Goal: Information Seeking & Learning: Check status

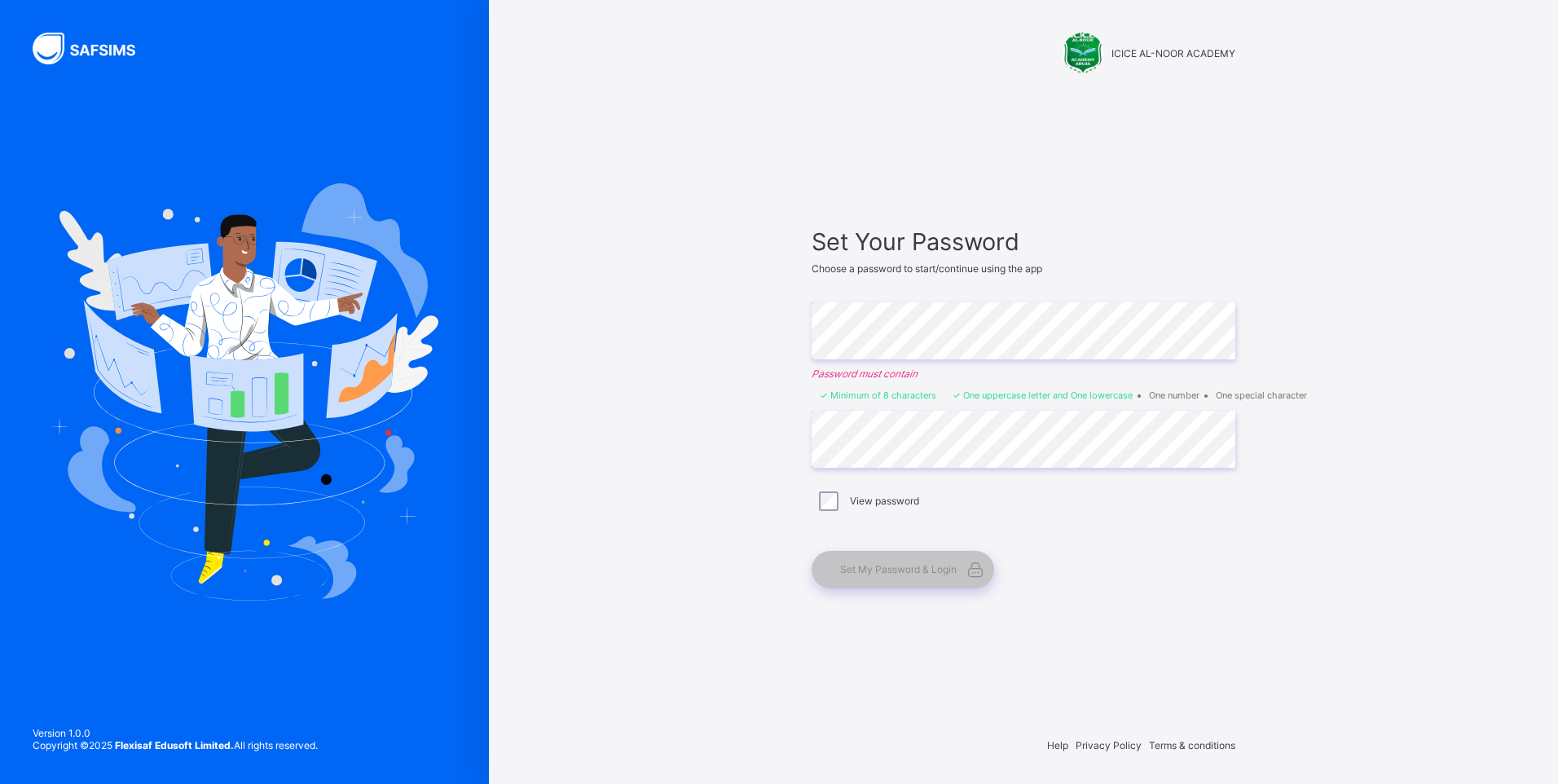
click at [1098, 508] on div "View password" at bounding box center [1024, 501] width 415 height 20
click at [1073, 569] on div "Set My Password & Login" at bounding box center [1015, 570] width 408 height 38
click at [888, 556] on div "Set My Password & Login" at bounding box center [903, 570] width 183 height 38
click at [870, 503] on label "View password" at bounding box center [885, 501] width 69 height 12
click at [876, 496] on label "View password" at bounding box center [885, 501] width 69 height 12
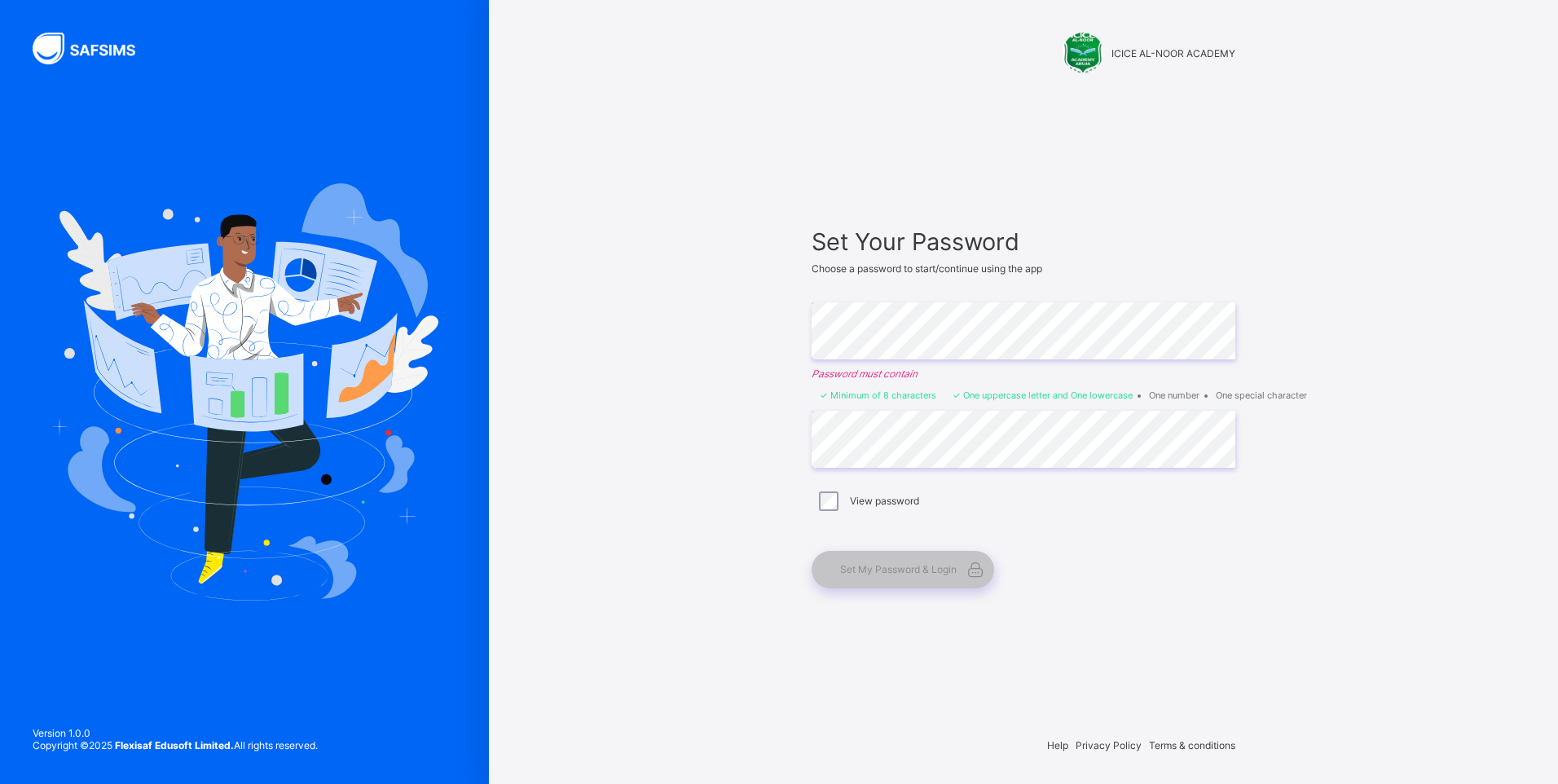
click at [896, 243] on span "Set Your Password" at bounding box center [1024, 241] width 424 height 28
click at [903, 570] on span "Set My Password & Login" at bounding box center [898, 569] width 117 height 12
click at [892, 581] on div "Set My Password & Login" at bounding box center [903, 570] width 183 height 38
click at [894, 571] on span "Set My Password & Login" at bounding box center [898, 569] width 117 height 12
click at [910, 564] on span "Set My Password & Login" at bounding box center [898, 569] width 117 height 12
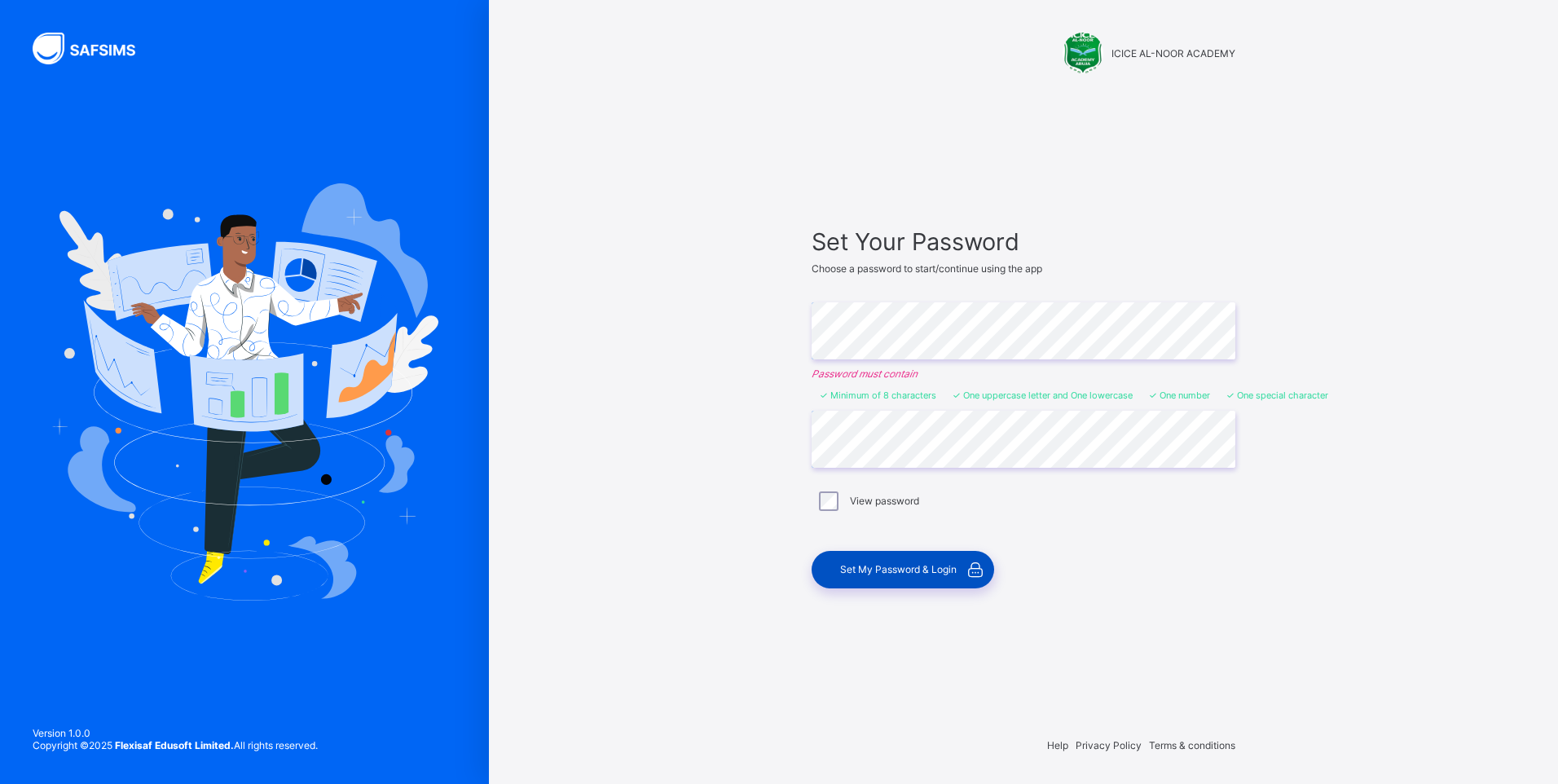
click at [929, 570] on span "Set My Password & Login" at bounding box center [898, 569] width 117 height 12
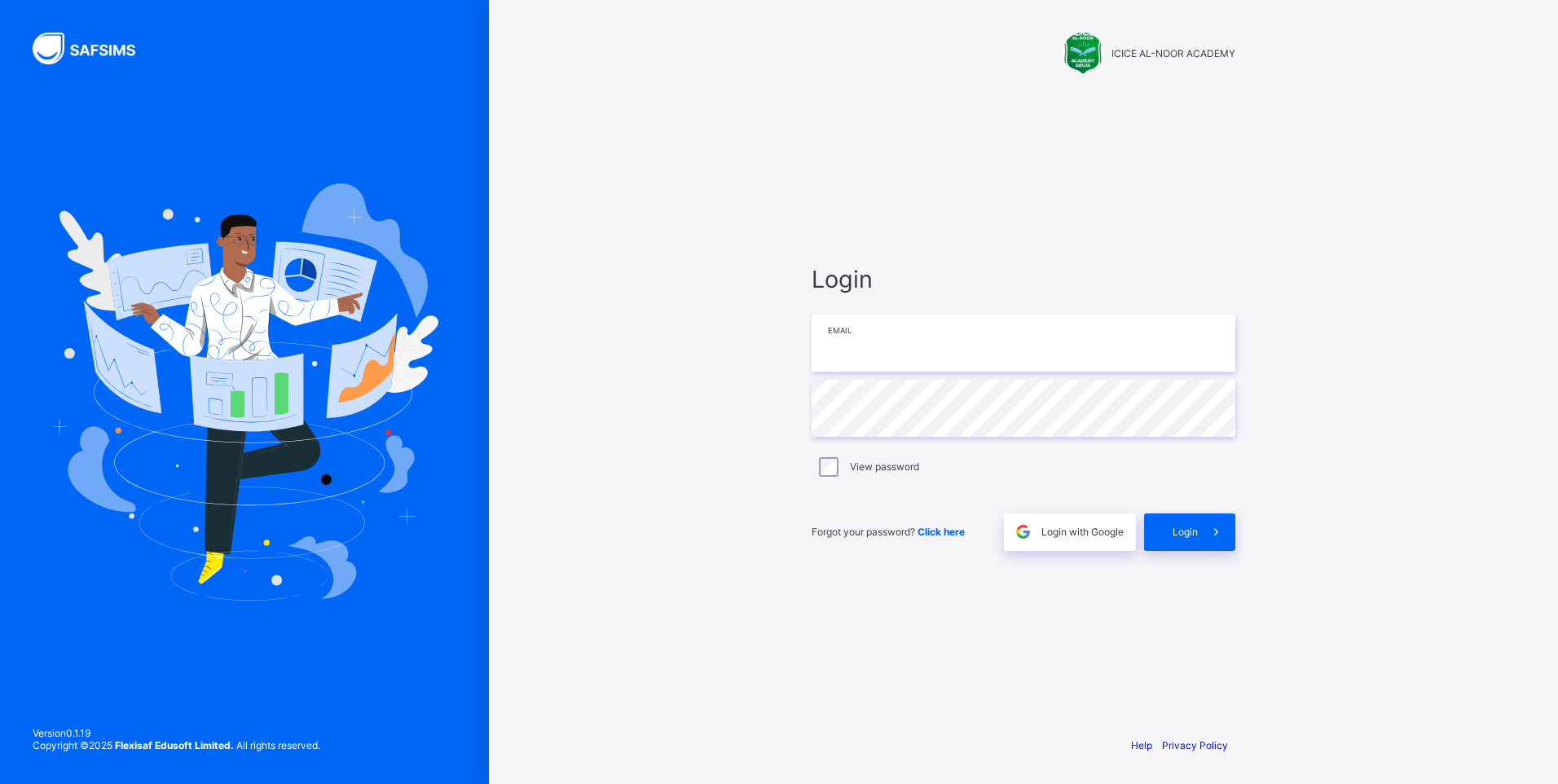
click at [848, 340] on input "email" at bounding box center [1024, 343] width 424 height 57
click at [1071, 651] on div "Login Email Password View password Forgot your password? Click here Login with …" at bounding box center [1024, 407] width 456 height 630
click at [823, 334] on input "email" at bounding box center [1024, 343] width 424 height 57
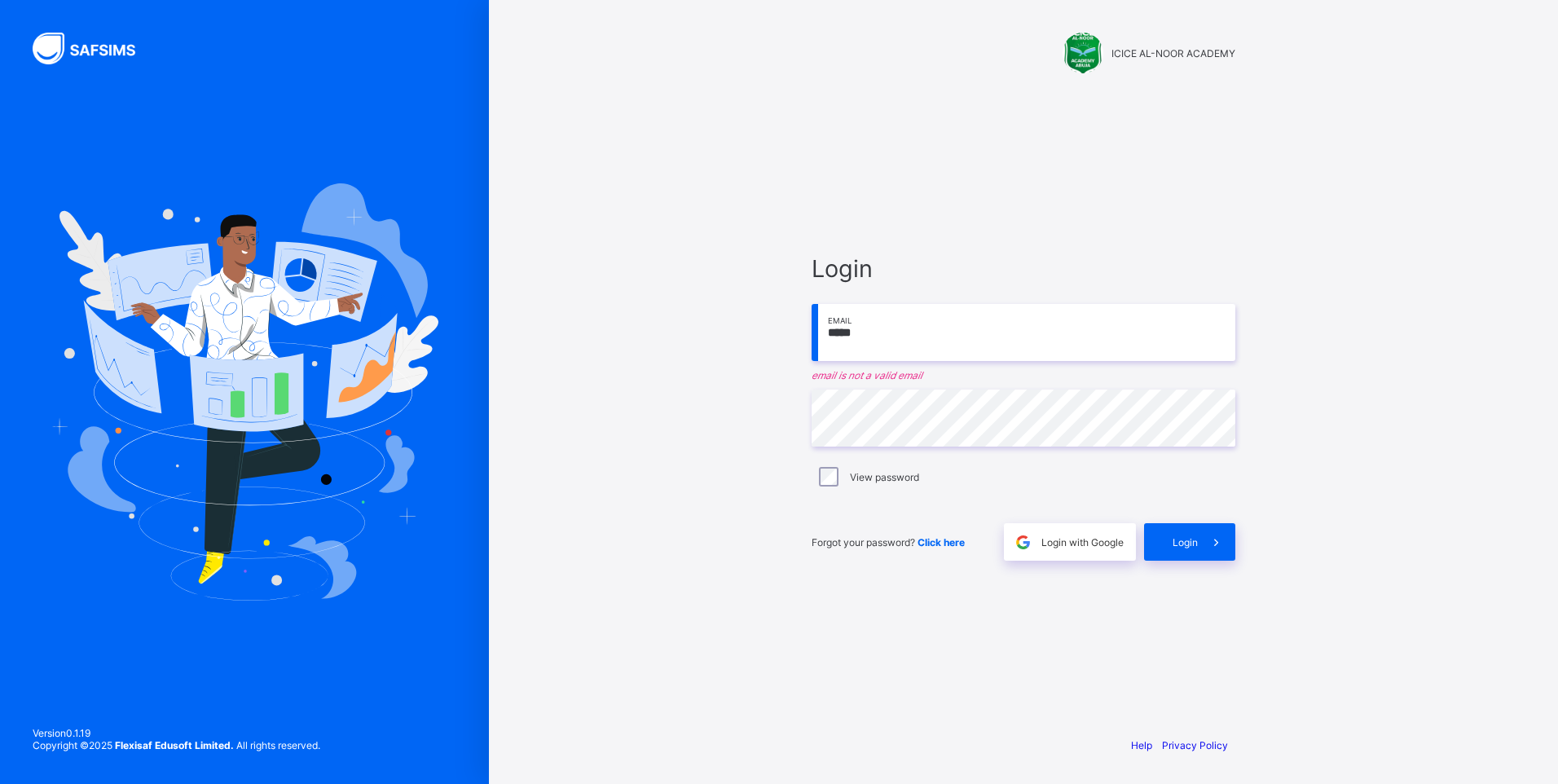
type input "**********"
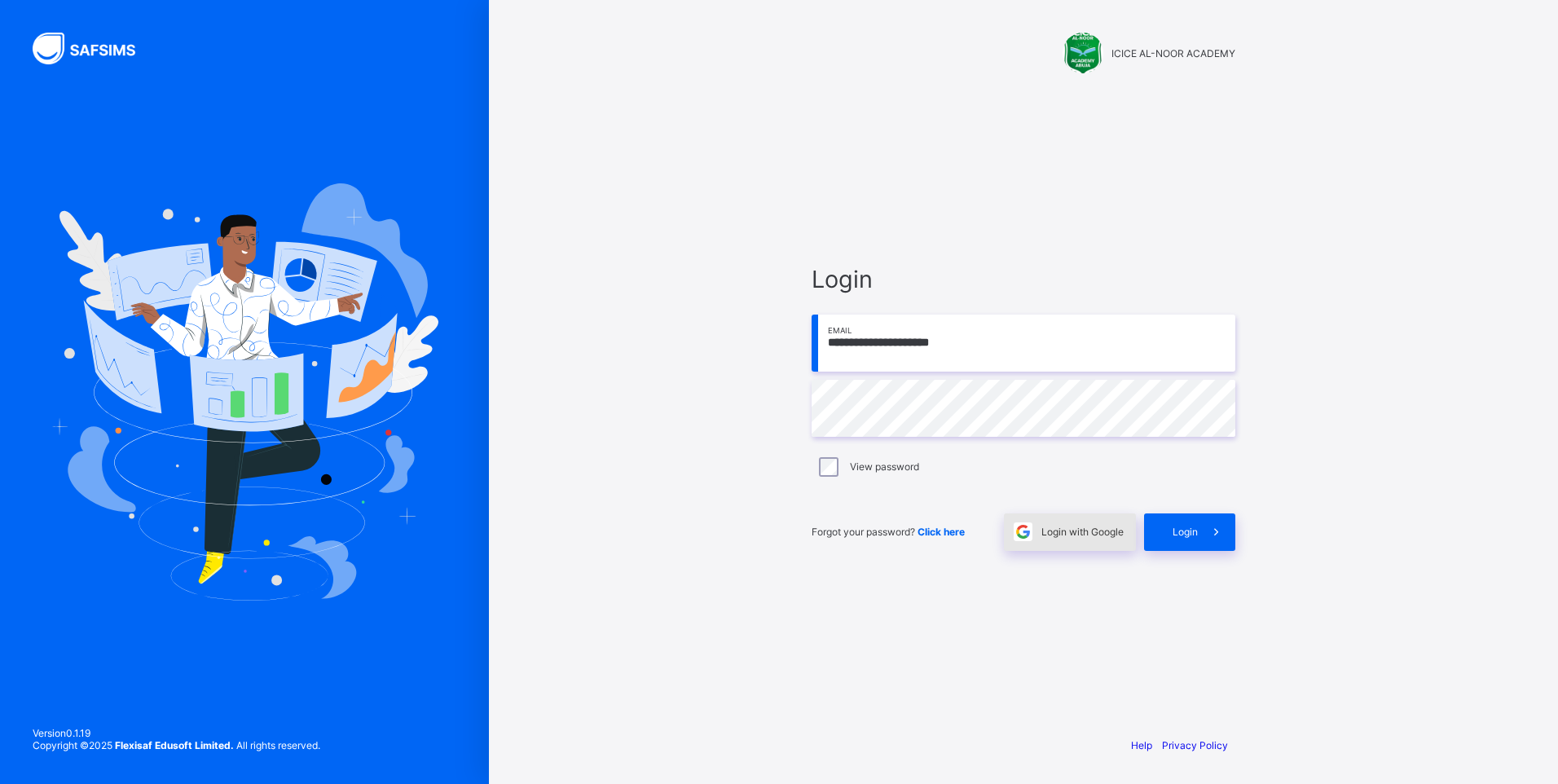
click at [1061, 534] on span "Login with Google" at bounding box center [1083, 532] width 82 height 12
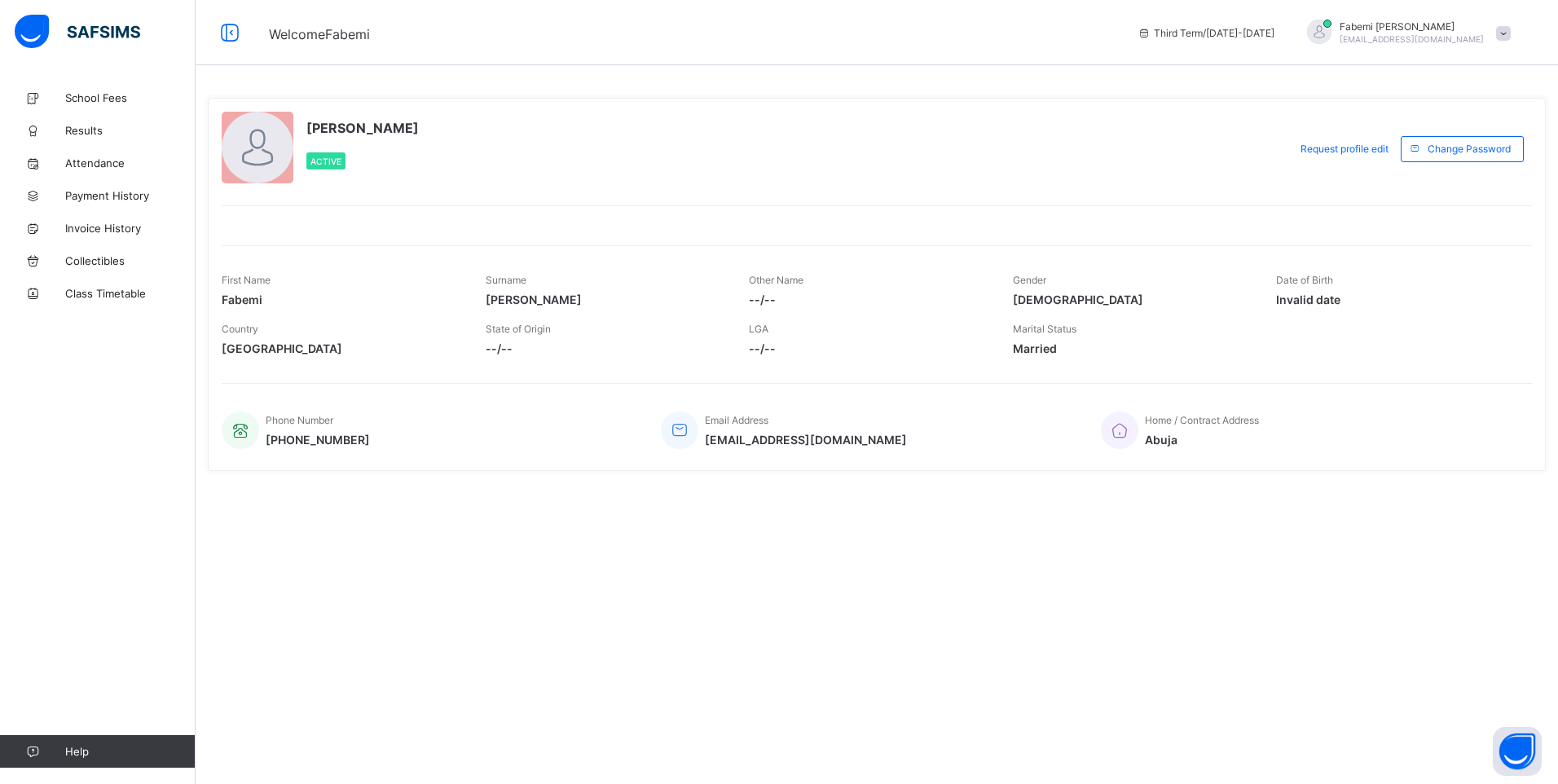
click at [1501, 33] on span at bounding box center [1503, 33] width 15 height 15
click at [1445, 130] on span "Profile" at bounding box center [1458, 130] width 107 height 19
click at [1504, 37] on span at bounding box center [1503, 33] width 15 height 15
click at [1454, 134] on span "Profile" at bounding box center [1458, 130] width 107 height 19
click at [1501, 36] on span at bounding box center [1503, 33] width 15 height 15
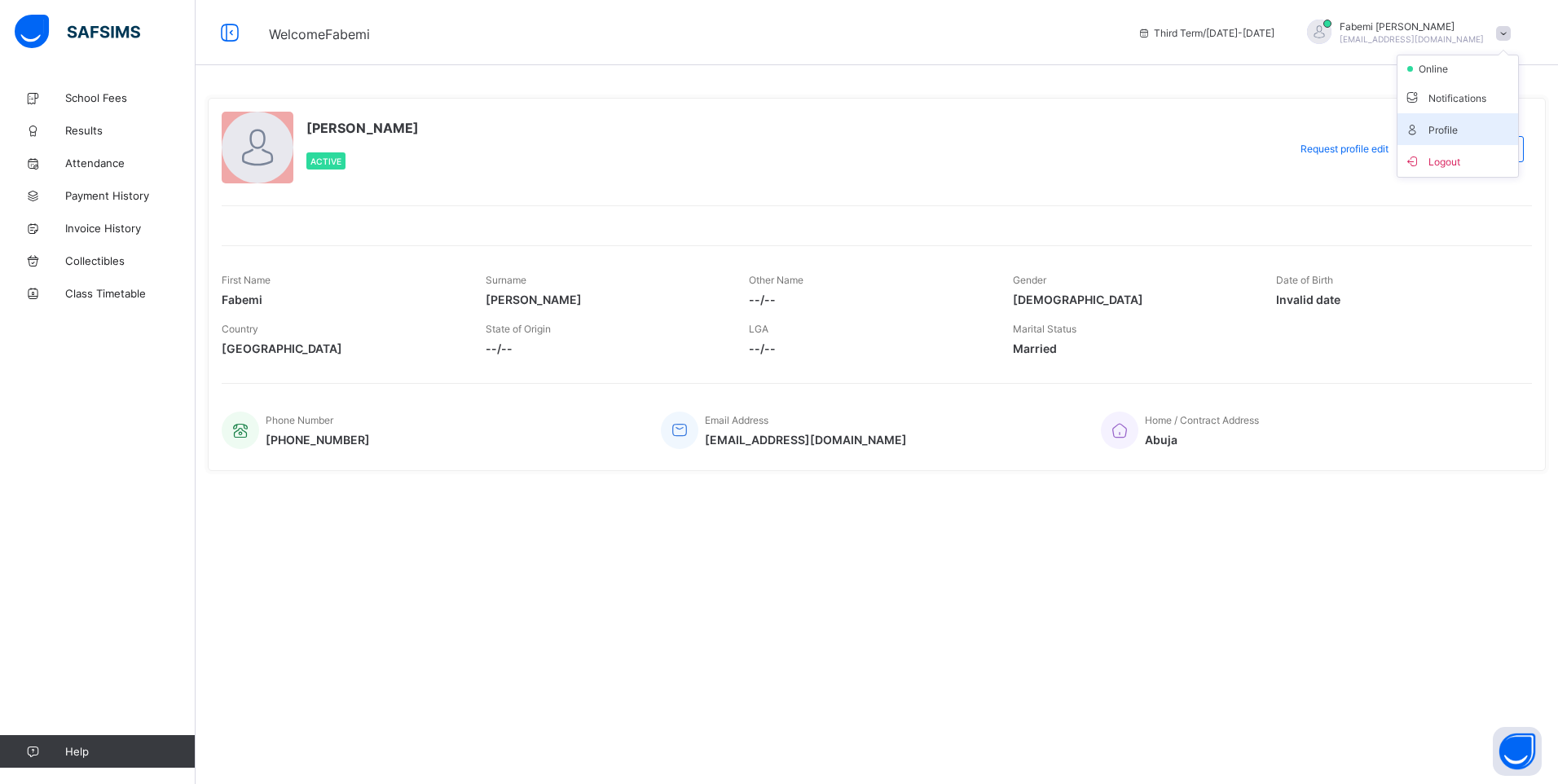
click at [1456, 130] on span "Profile" at bounding box center [1458, 130] width 107 height 19
click at [1507, 28] on span at bounding box center [1503, 33] width 15 height 15
click at [96, 98] on span "School Fees" at bounding box center [130, 97] width 130 height 13
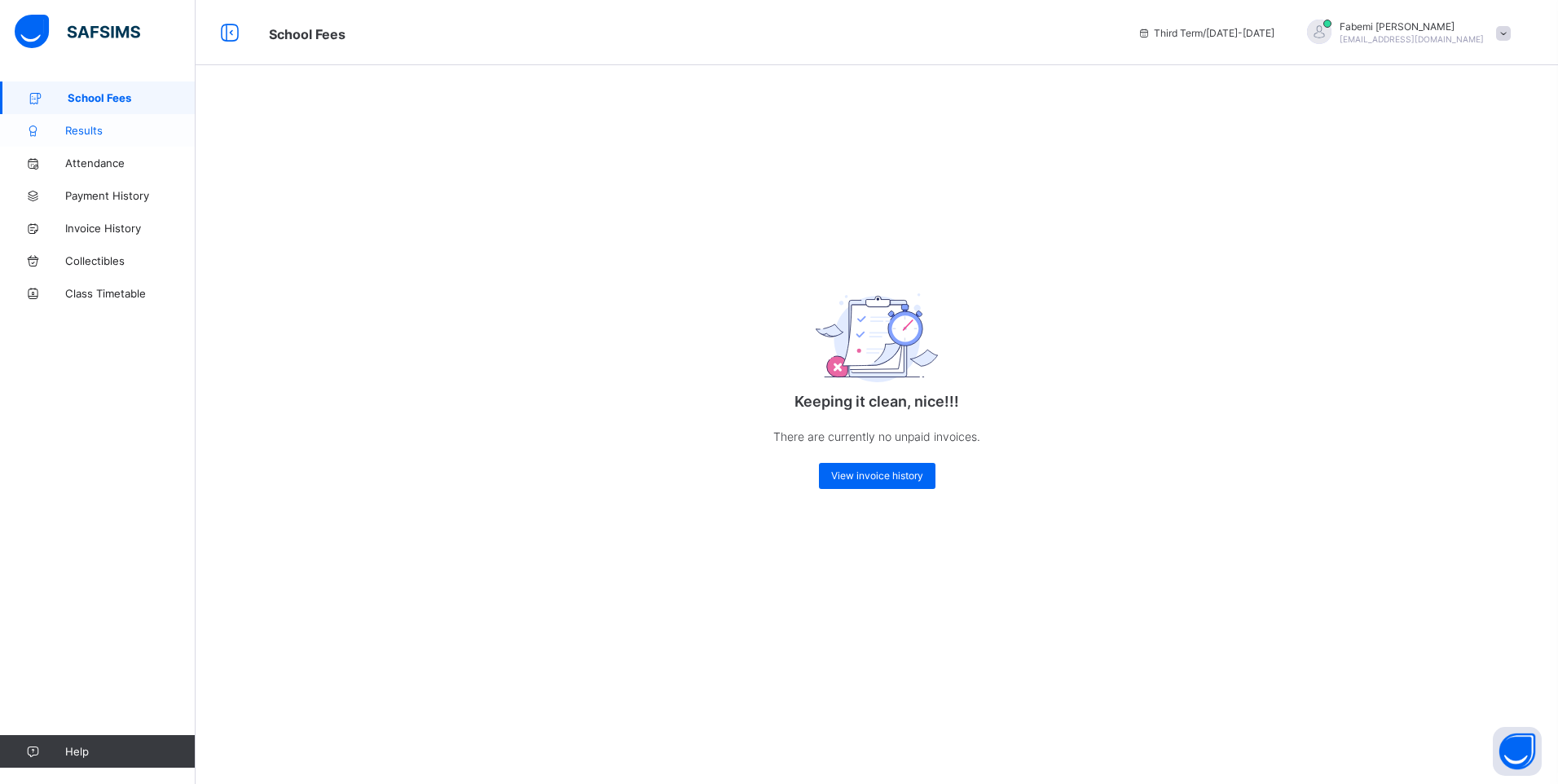
click at [82, 122] on link "Results" at bounding box center [98, 130] width 196 height 33
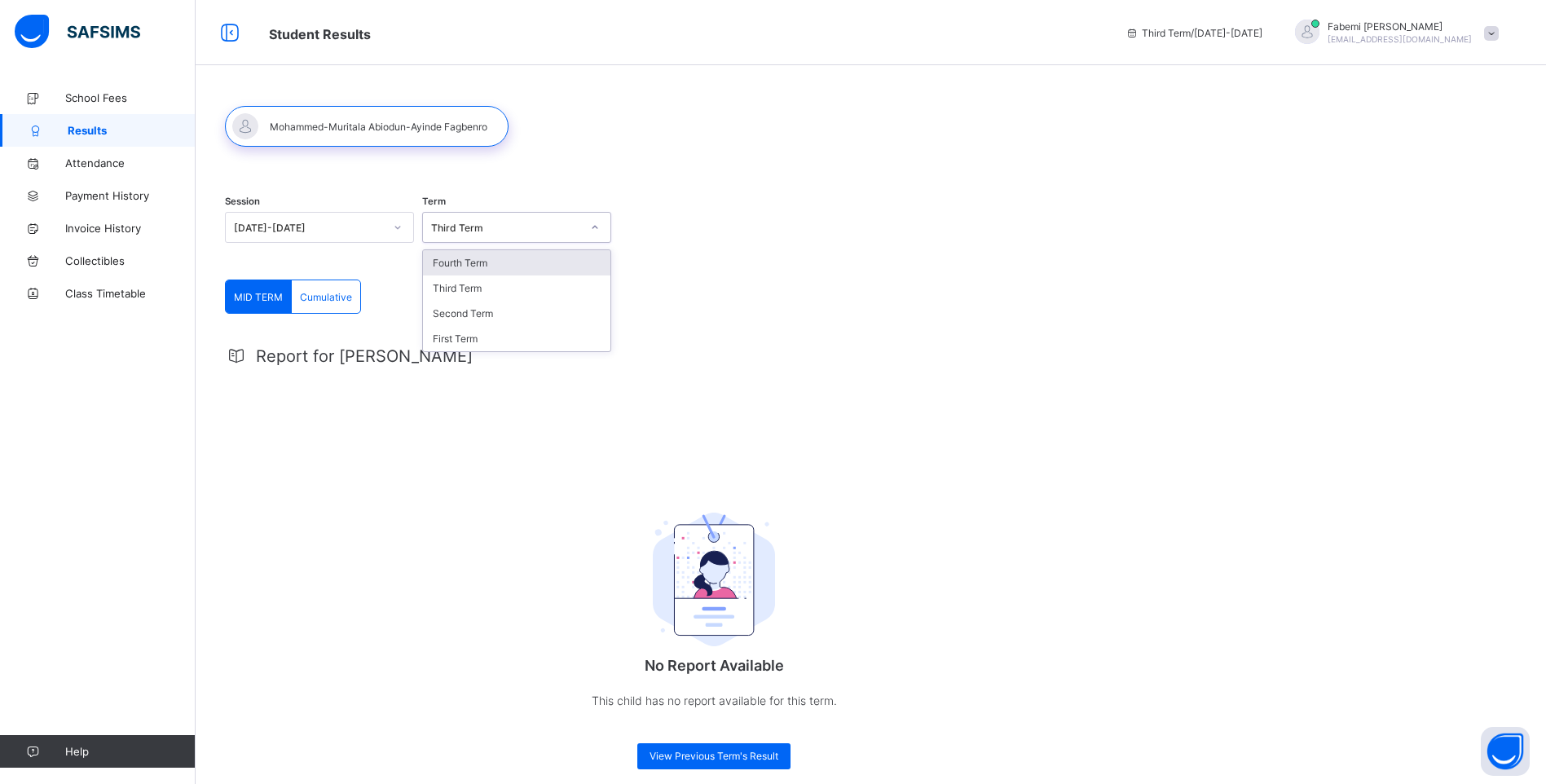
click at [598, 226] on icon at bounding box center [595, 227] width 9 height 16
click at [483, 345] on div "First Term" at bounding box center [516, 338] width 187 height 25
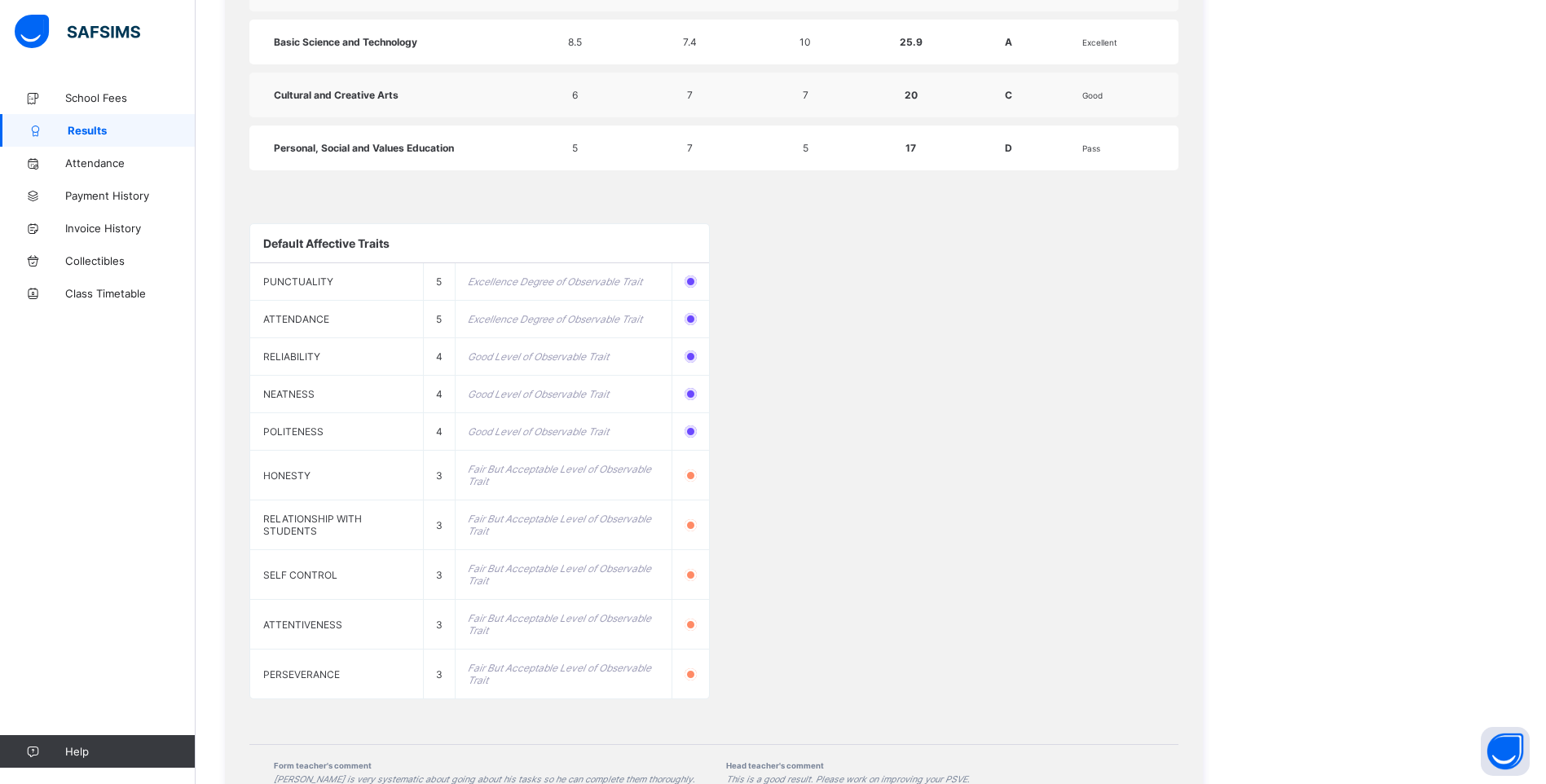
scroll to position [1178, 0]
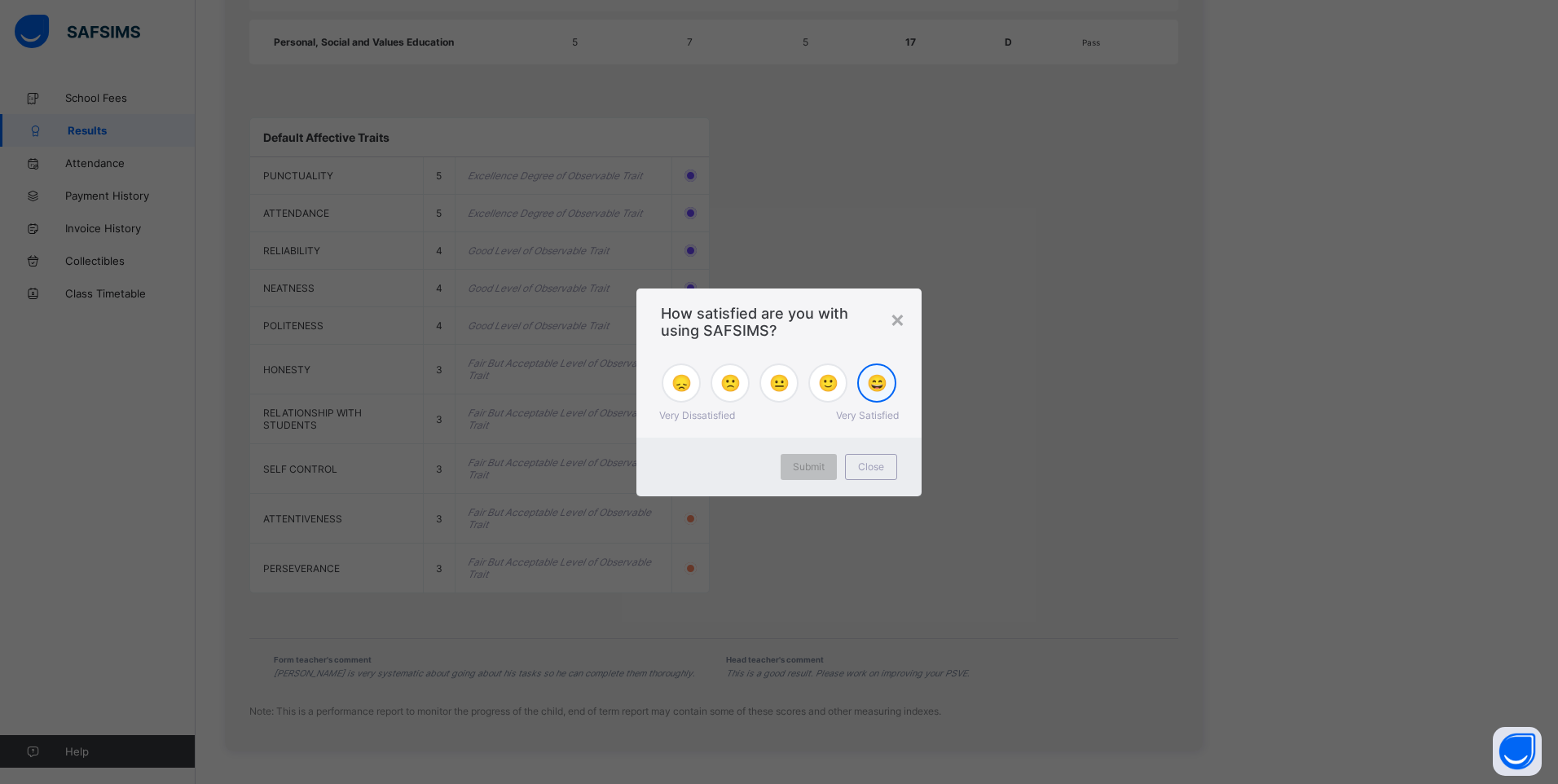
click at [876, 388] on span "😄" at bounding box center [878, 383] width 21 height 20
click at [815, 462] on span "Submit" at bounding box center [808, 467] width 32 height 12
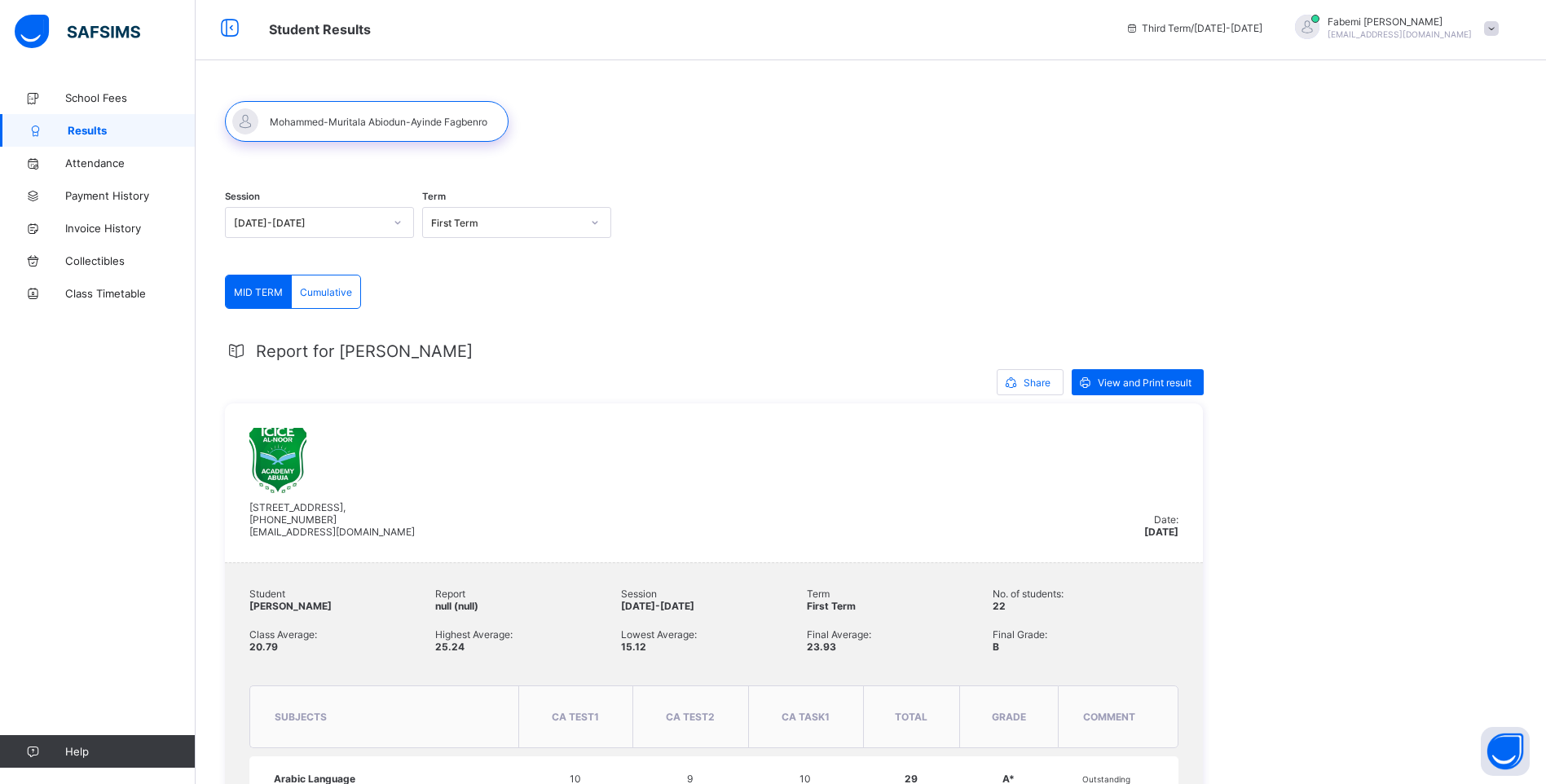
scroll to position [0, 0]
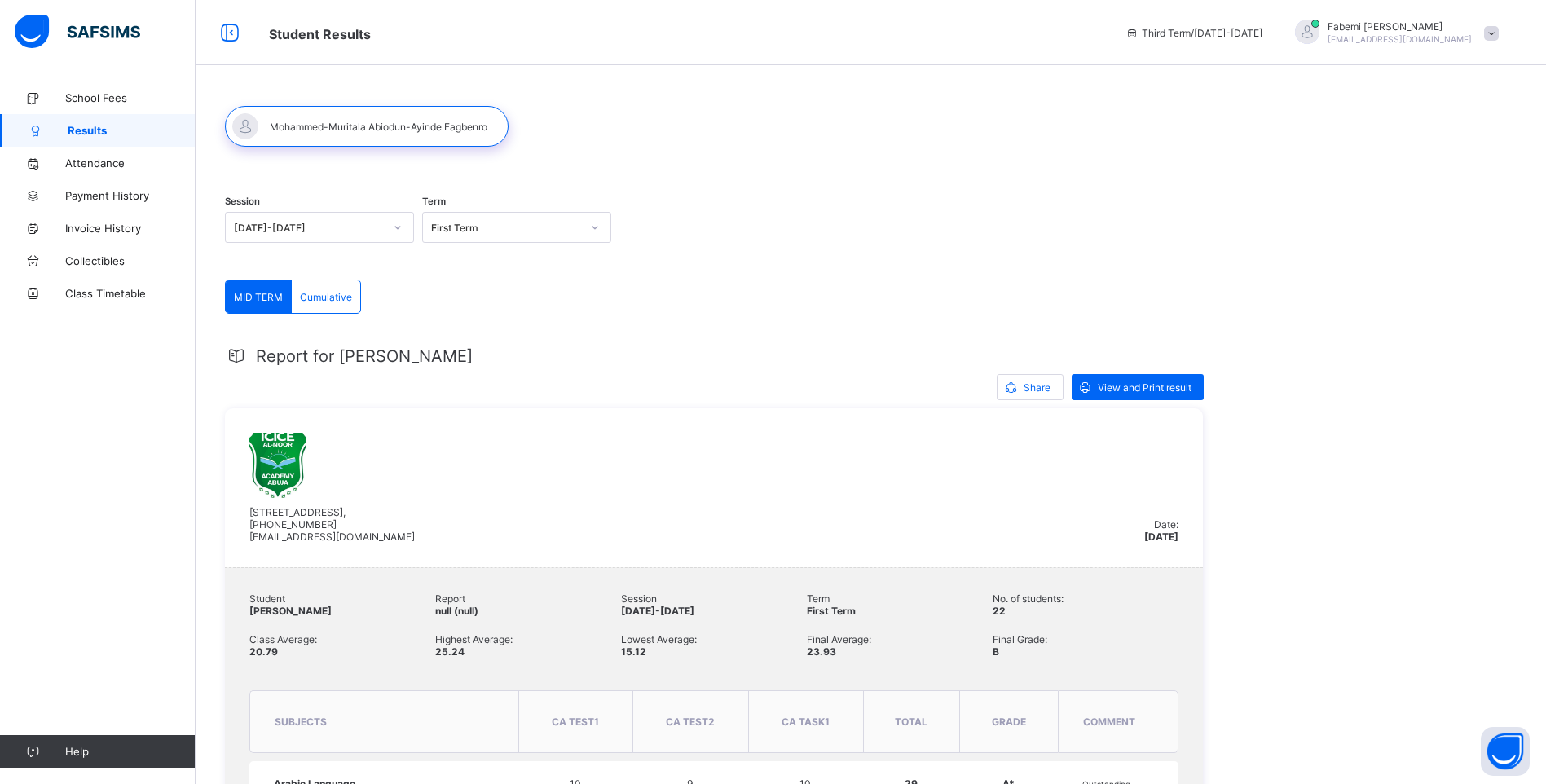
click at [599, 224] on icon at bounding box center [595, 227] width 9 height 16
click at [472, 315] on div "Second Term" at bounding box center [516, 313] width 187 height 25
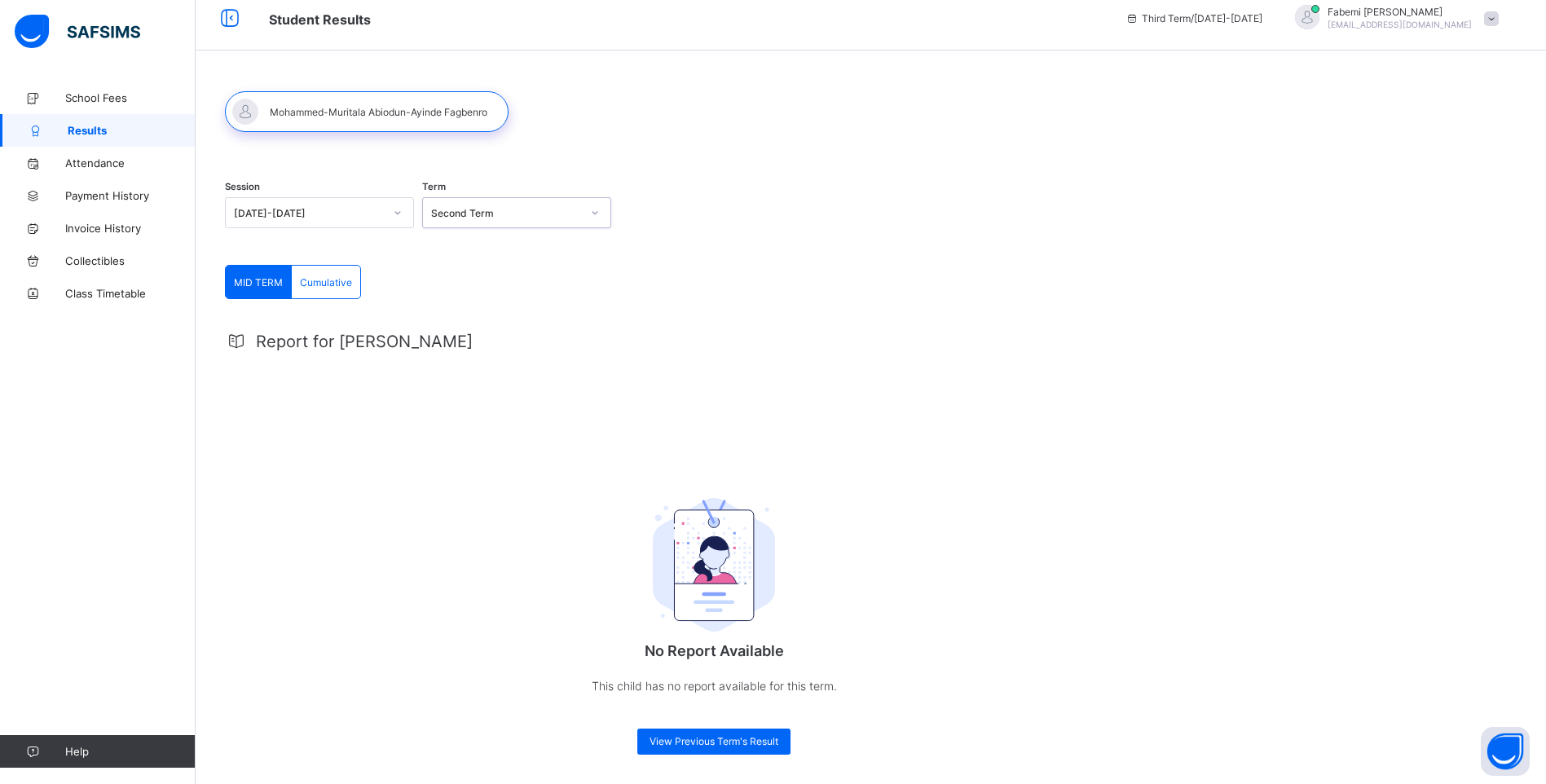
scroll to position [18, 0]
click at [595, 208] on icon at bounding box center [595, 209] width 9 height 16
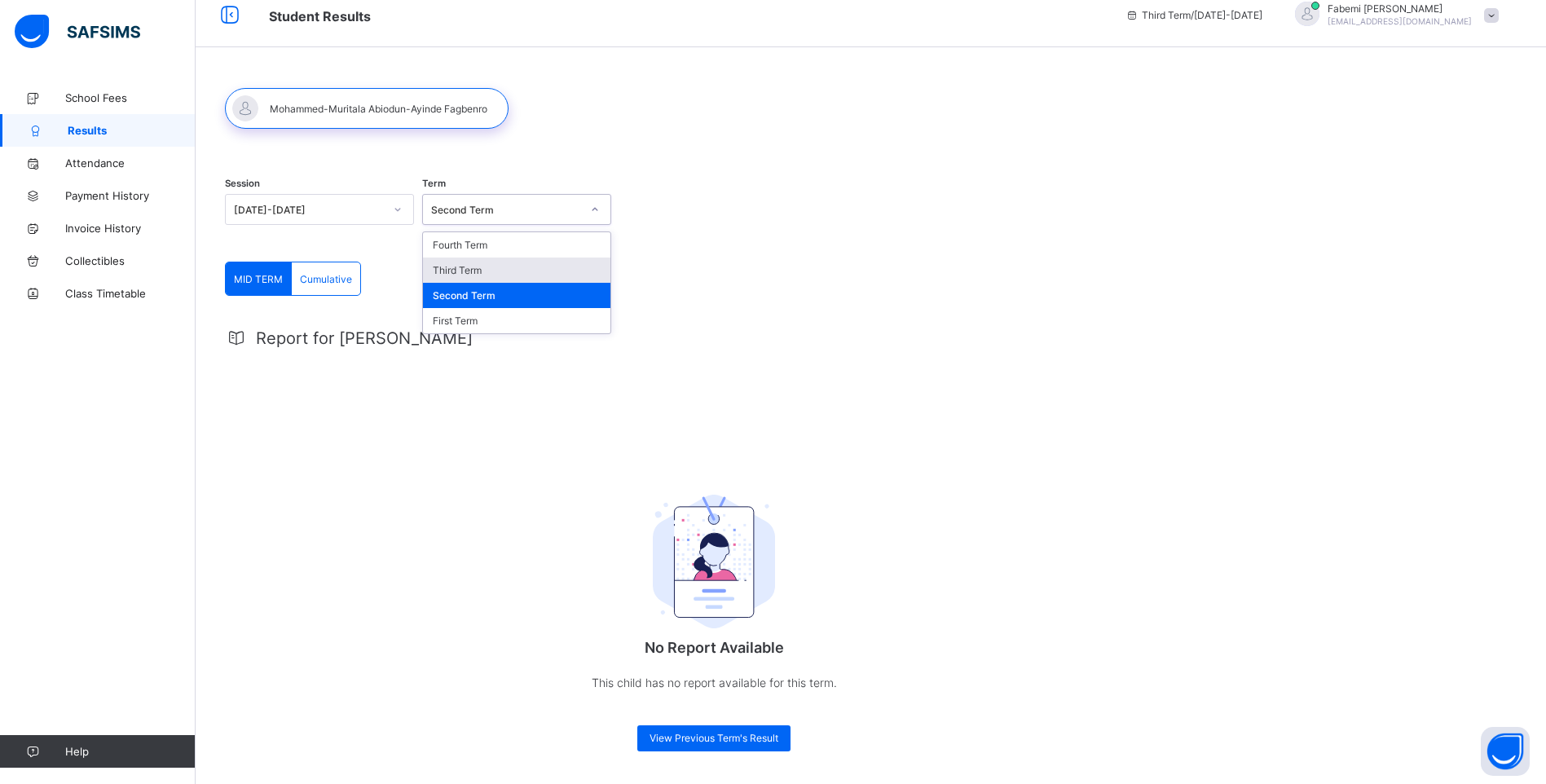
click at [470, 270] on div "Third Term" at bounding box center [516, 269] width 187 height 25
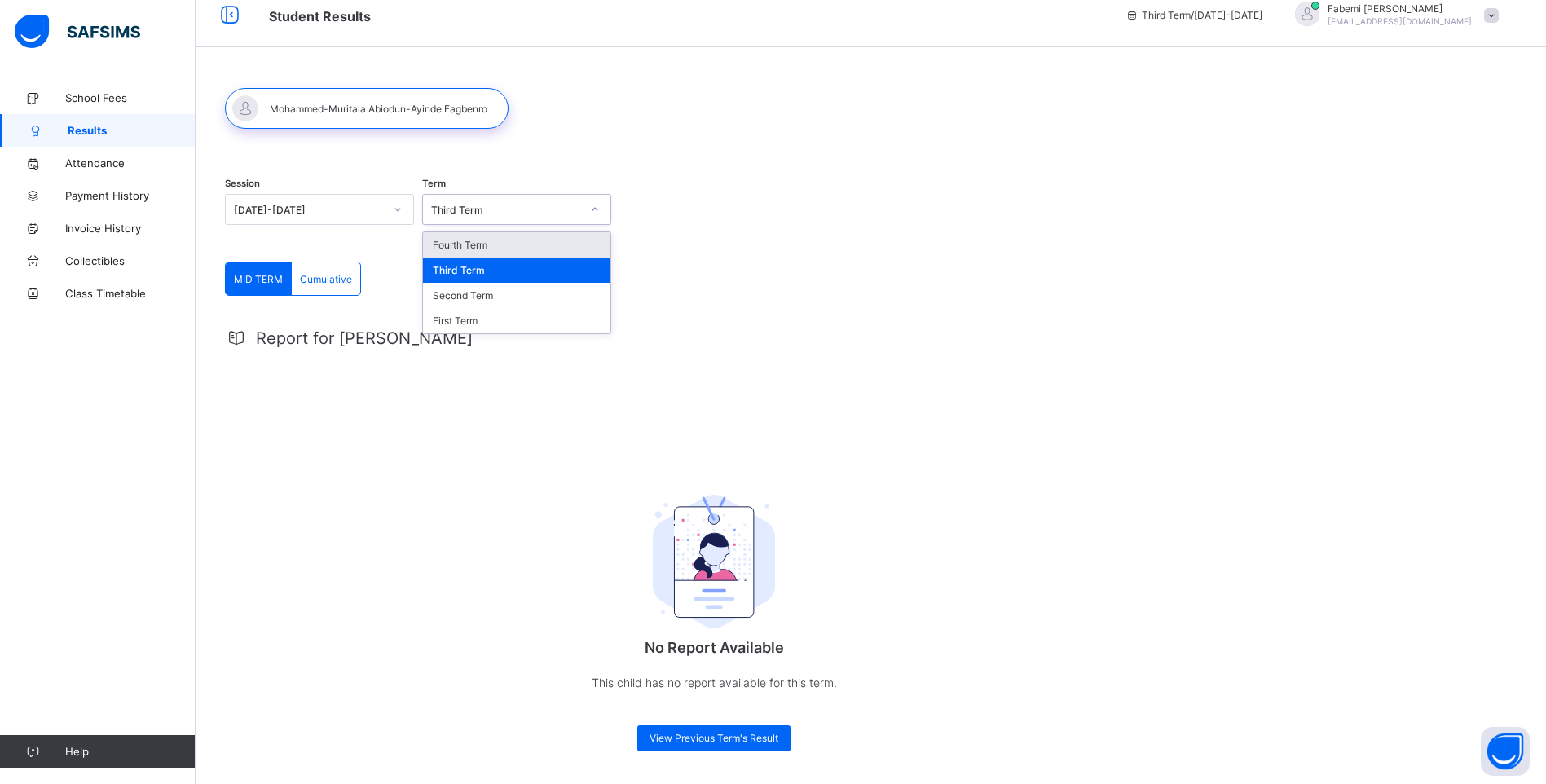
click at [603, 208] on div at bounding box center [595, 209] width 27 height 26
click at [499, 251] on div "Fourth Term" at bounding box center [516, 244] width 187 height 25
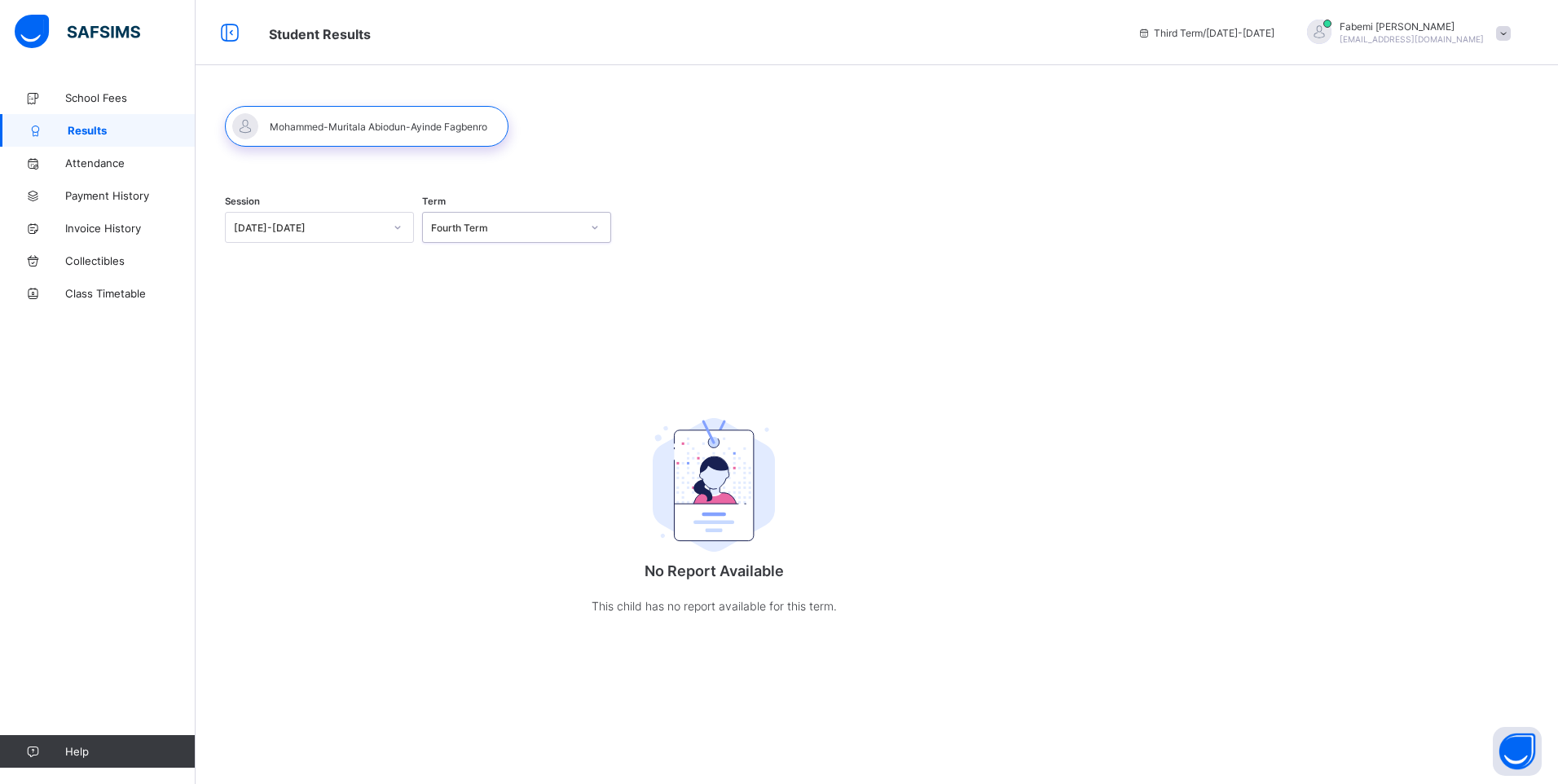
click at [1503, 33] on span at bounding box center [1503, 33] width 15 height 15
click at [1370, 140] on div at bounding box center [877, 125] width 1304 height 40
click at [595, 222] on icon at bounding box center [595, 227] width 9 height 16
click at [479, 292] on div "Third Term" at bounding box center [516, 287] width 187 height 25
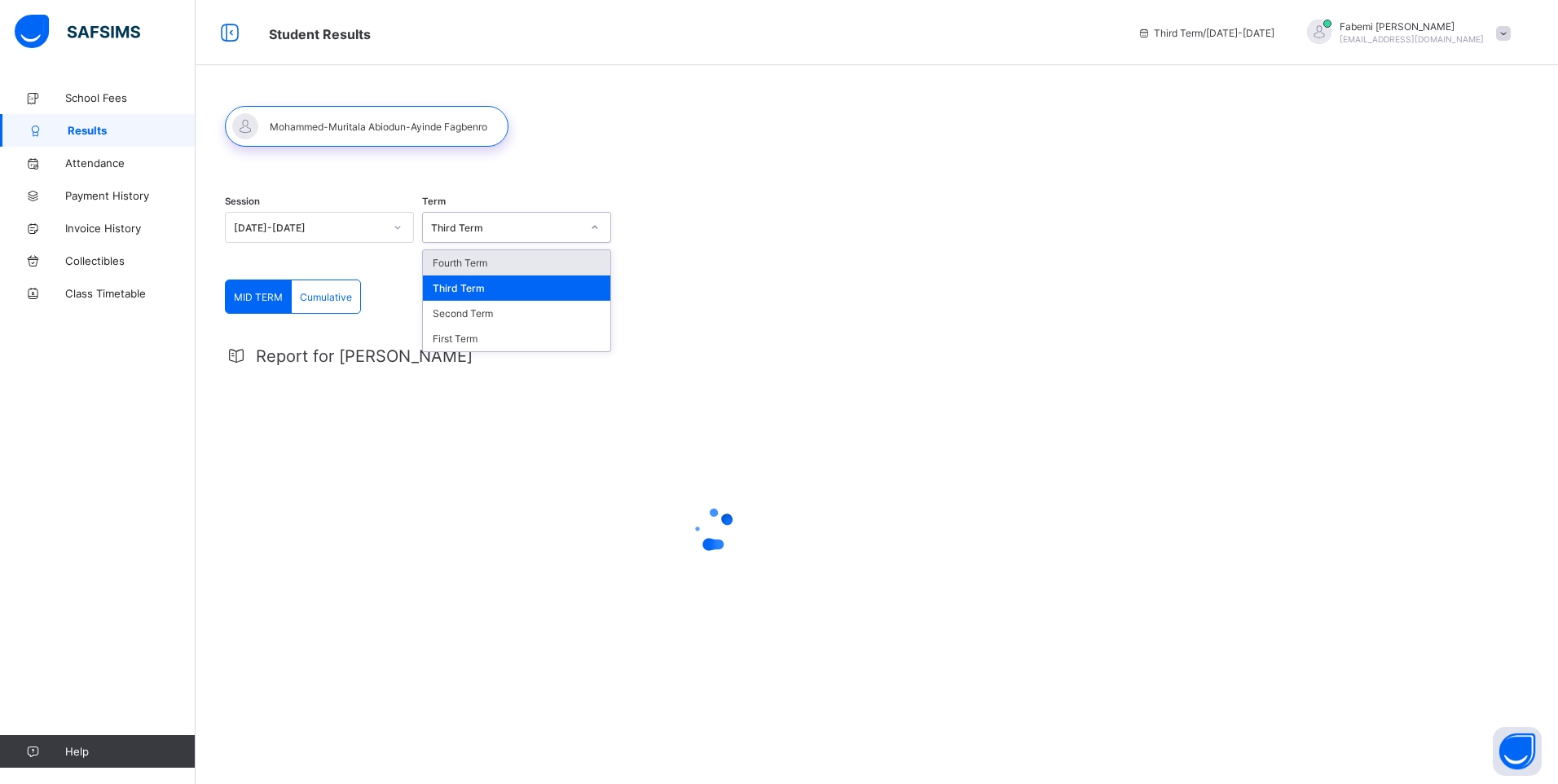
click at [595, 223] on icon at bounding box center [595, 227] width 9 height 16
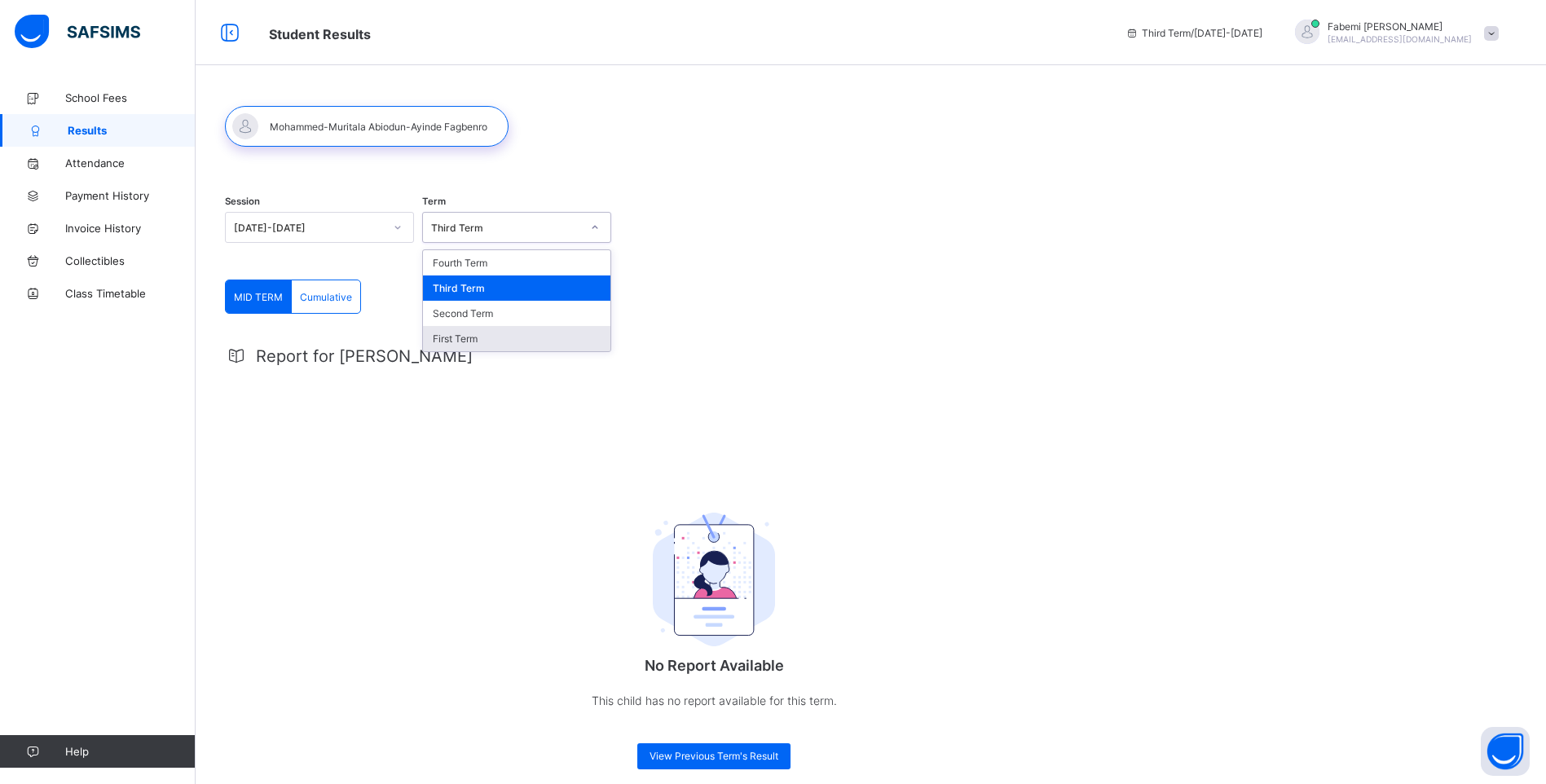
click at [453, 342] on div "First Term" at bounding box center [516, 338] width 187 height 25
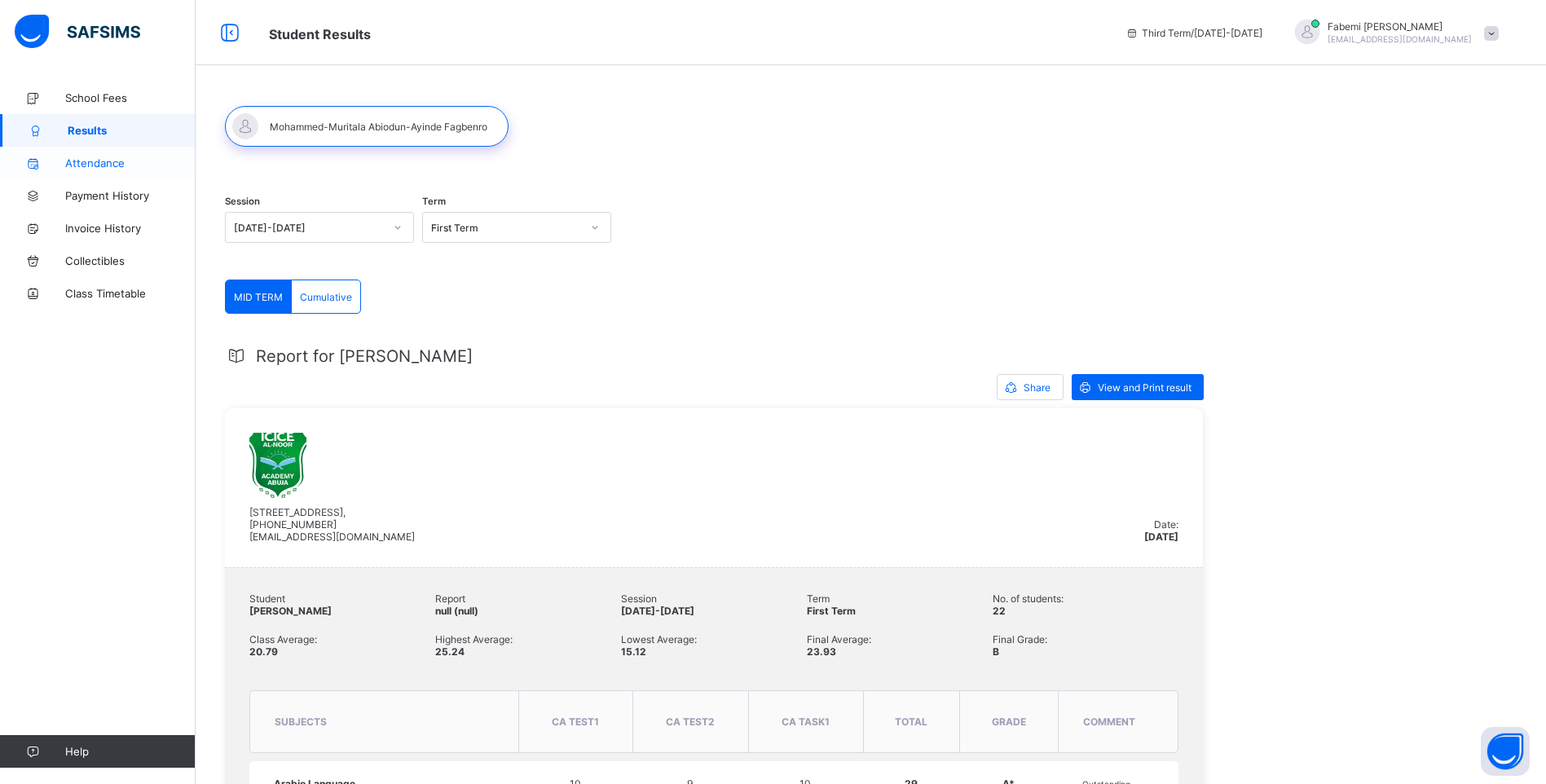
click at [97, 162] on span "Attendance" at bounding box center [130, 162] width 130 height 13
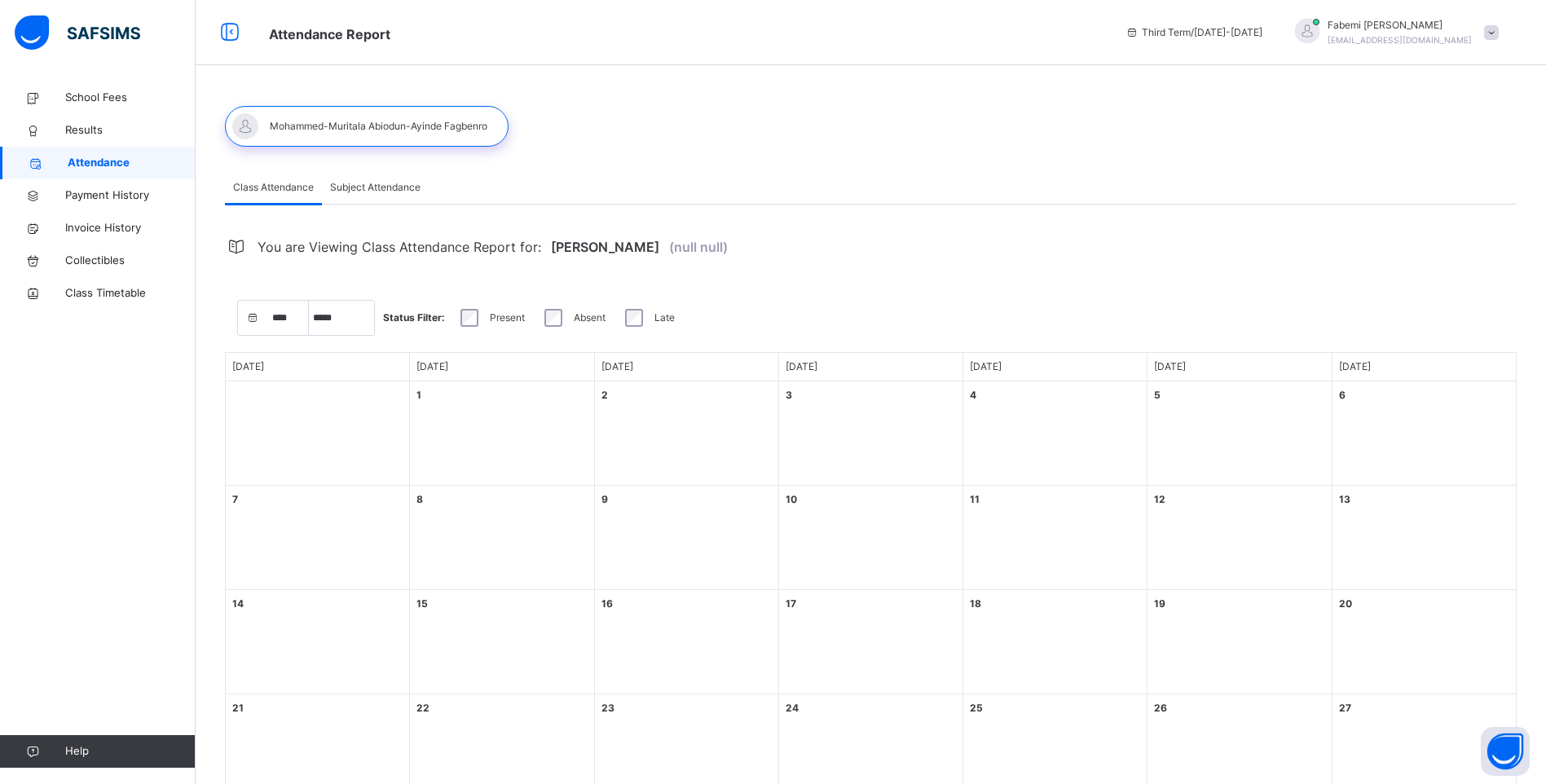
select select "****"
select select "*"
click at [88, 196] on span "Payment History" at bounding box center [130, 195] width 130 height 16
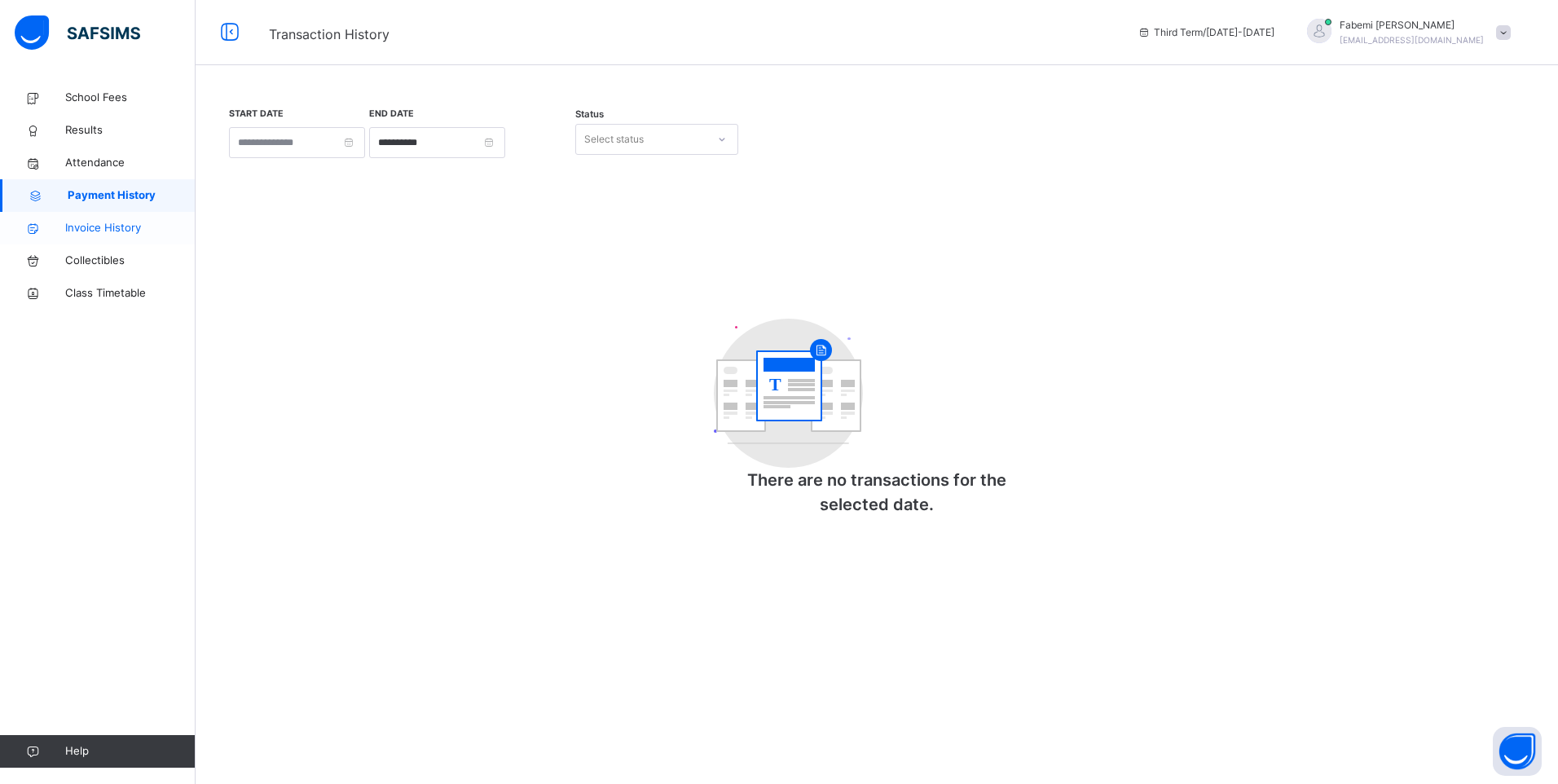
click at [107, 229] on span "Invoice History" at bounding box center [130, 227] width 130 height 16
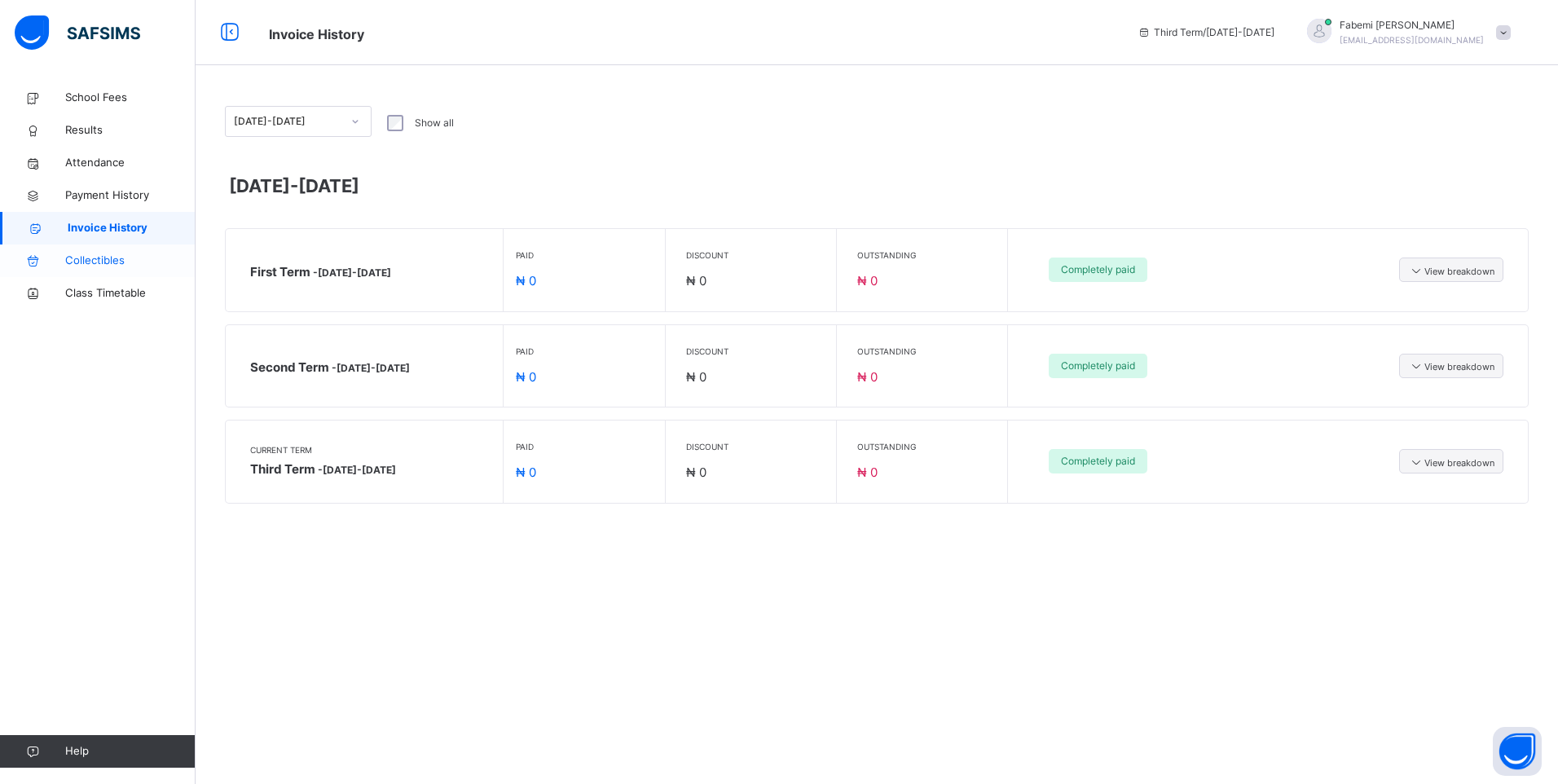
click at [101, 262] on span "Collectibles" at bounding box center [130, 260] width 130 height 16
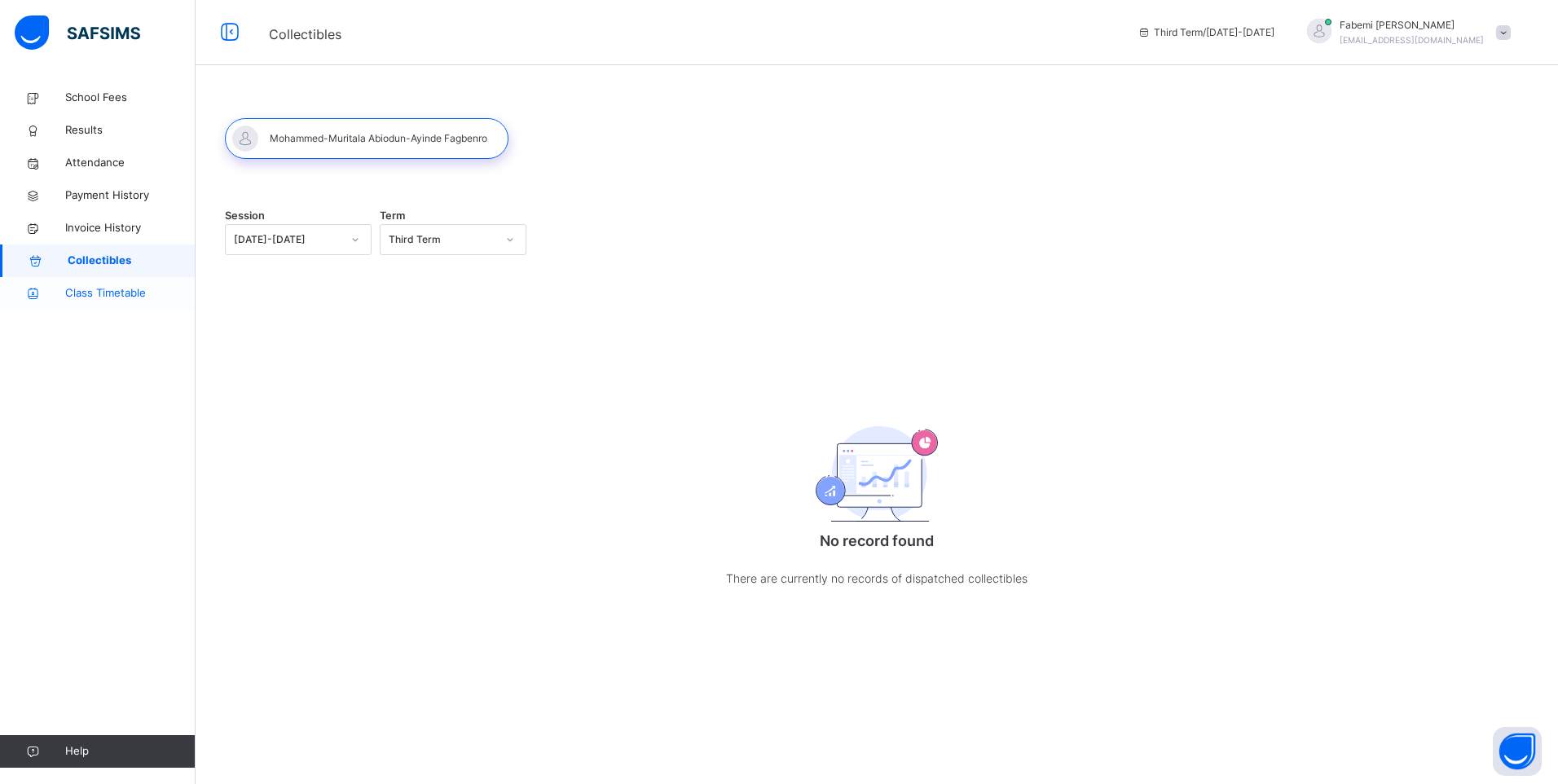
click at [104, 290] on span "Class Timetable" at bounding box center [130, 292] width 130 height 16
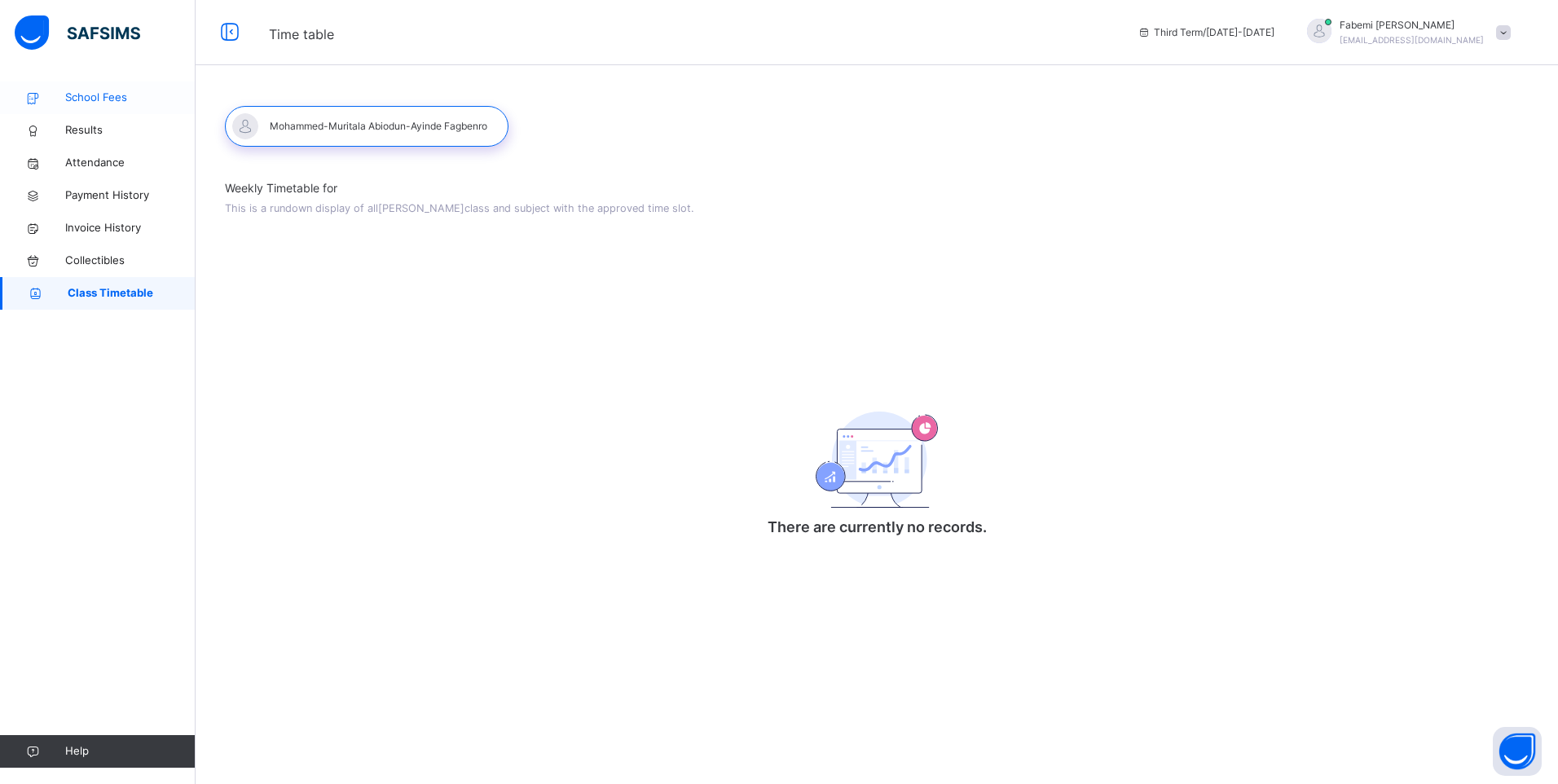
click at [109, 94] on span "School Fees" at bounding box center [130, 97] width 130 height 16
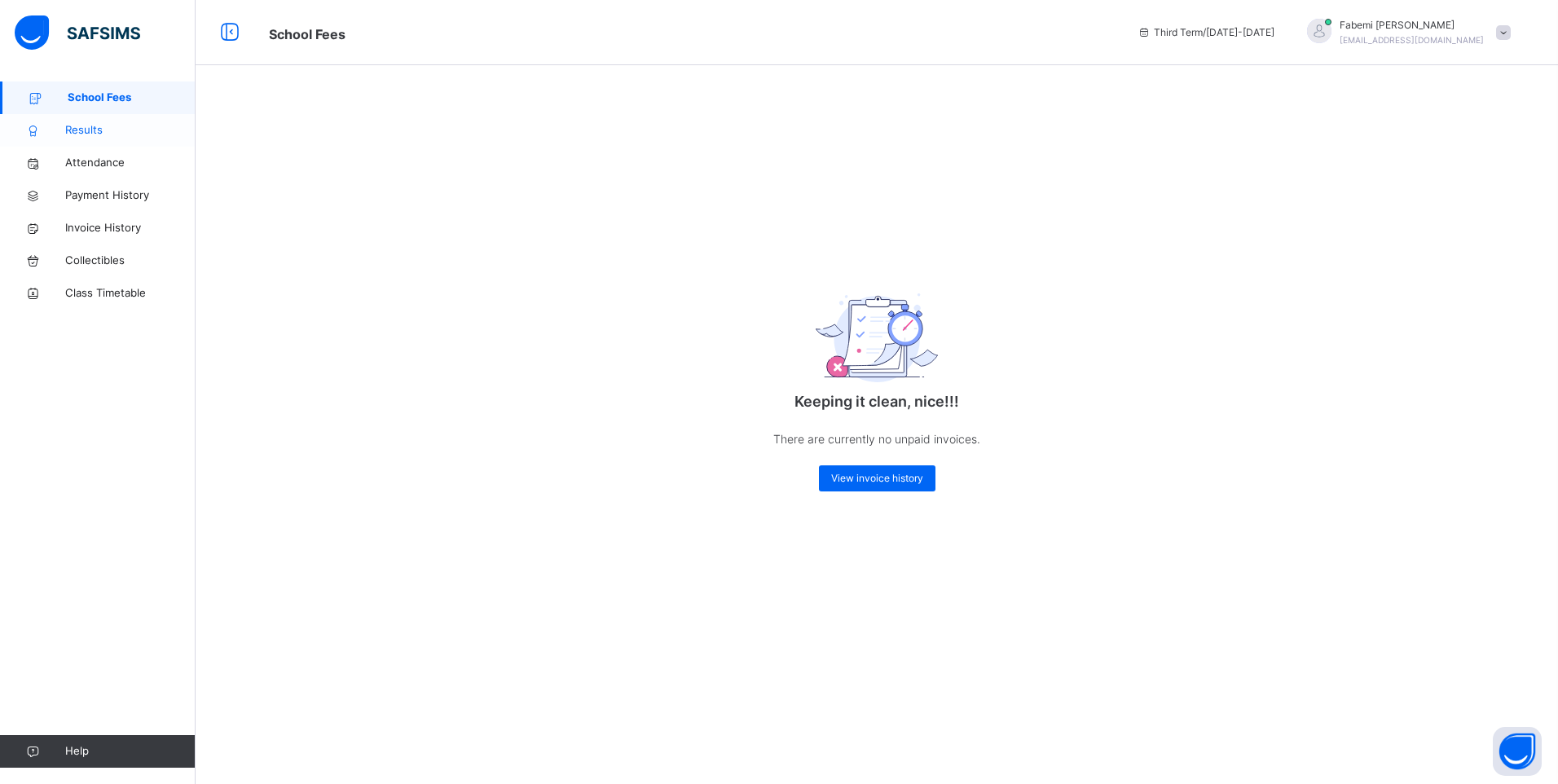
click at [100, 131] on span "Results" at bounding box center [130, 130] width 130 height 16
